Goal: Navigation & Orientation: Find specific page/section

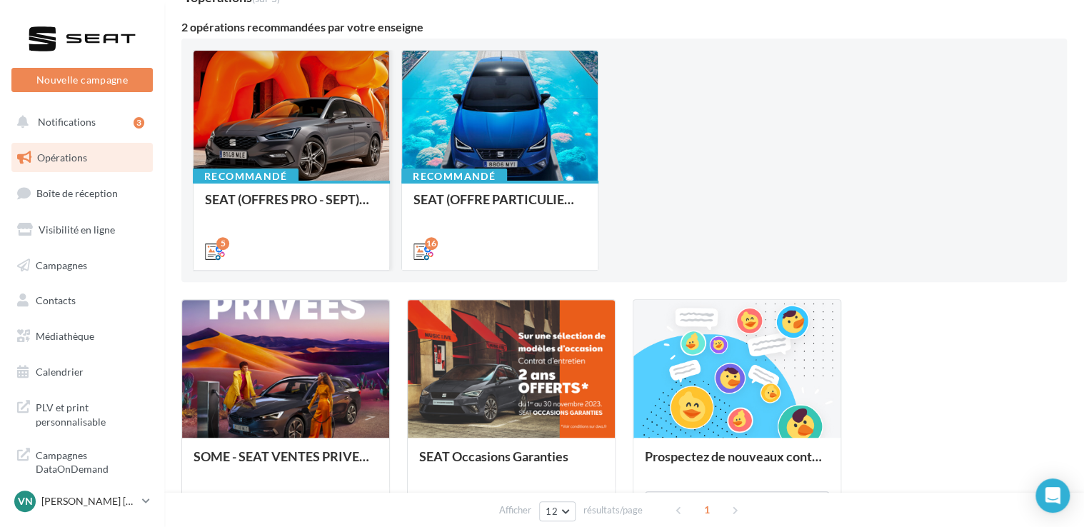
scroll to position [123, 0]
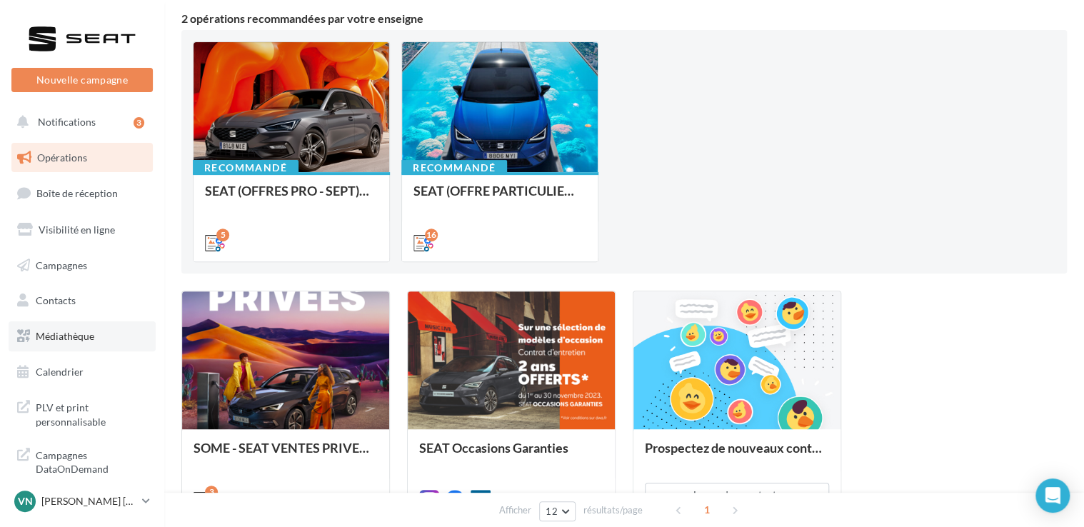
click at [96, 343] on link "Médiathèque" at bounding box center [82, 336] width 147 height 30
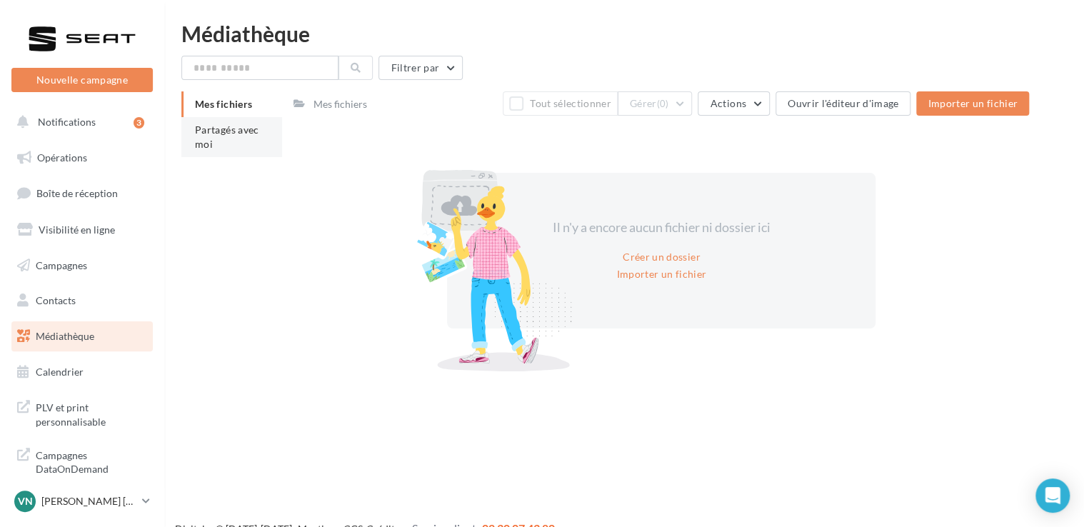
click at [229, 134] on span "Partagés avec moi" at bounding box center [227, 137] width 64 height 26
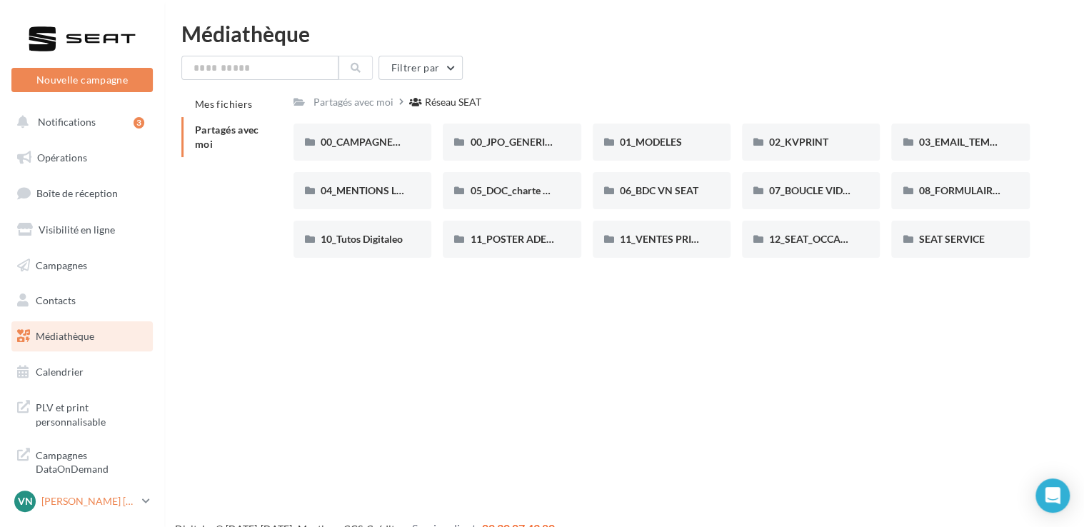
click at [128, 507] on p "[PERSON_NAME] [PERSON_NAME]" at bounding box center [88, 501] width 95 height 14
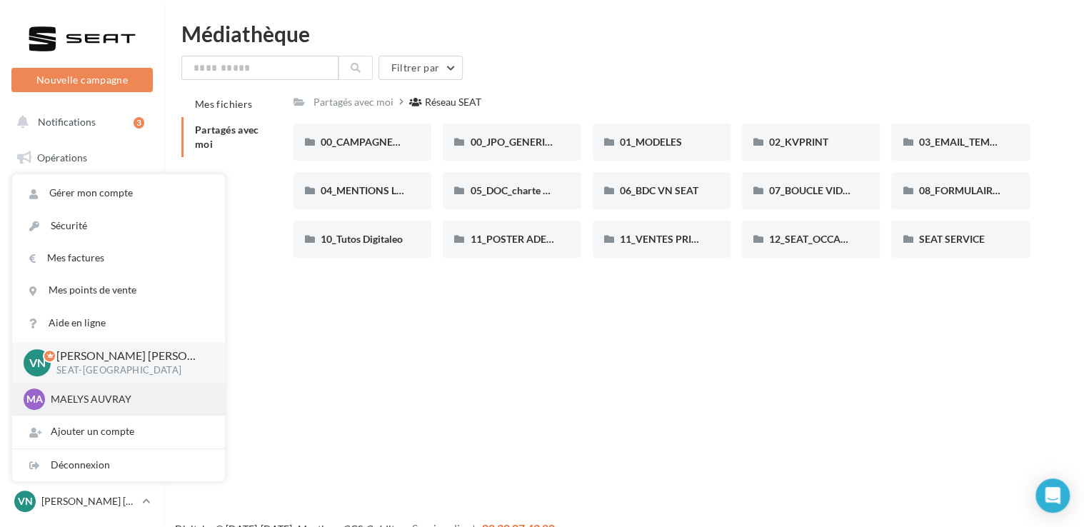
click at [134, 401] on p "MAELYS AUVRAY" at bounding box center [129, 399] width 157 height 14
